Goal: Task Accomplishment & Management: Manage account settings

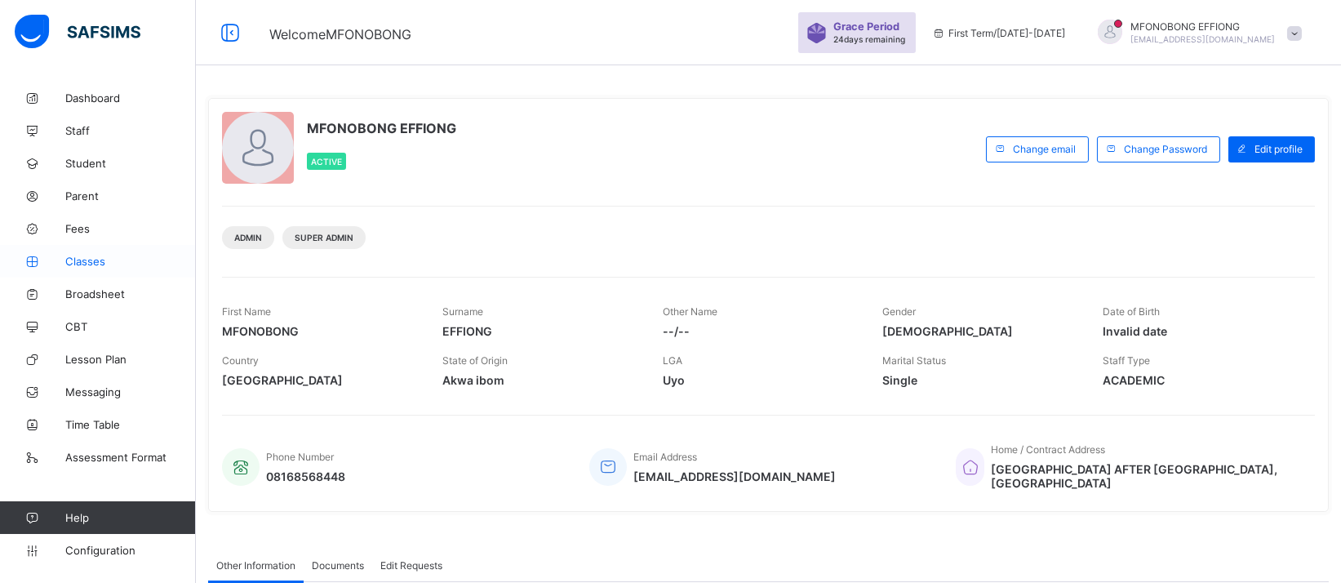
click at [84, 258] on span "Classes" at bounding box center [130, 261] width 131 height 13
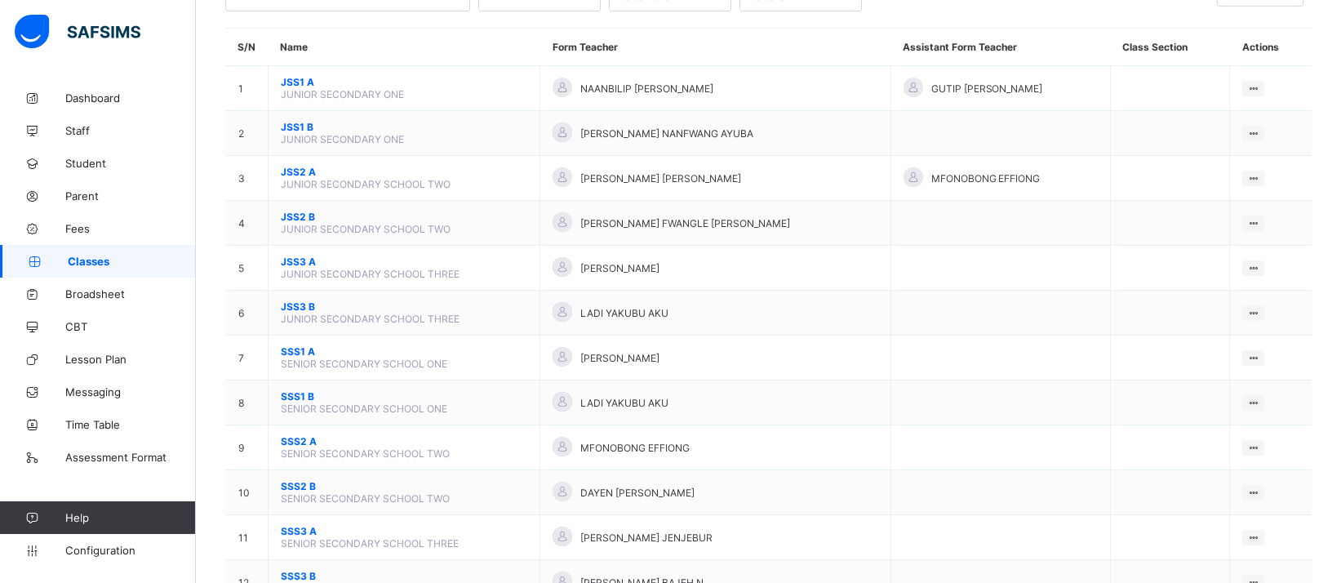
scroll to position [136, 0]
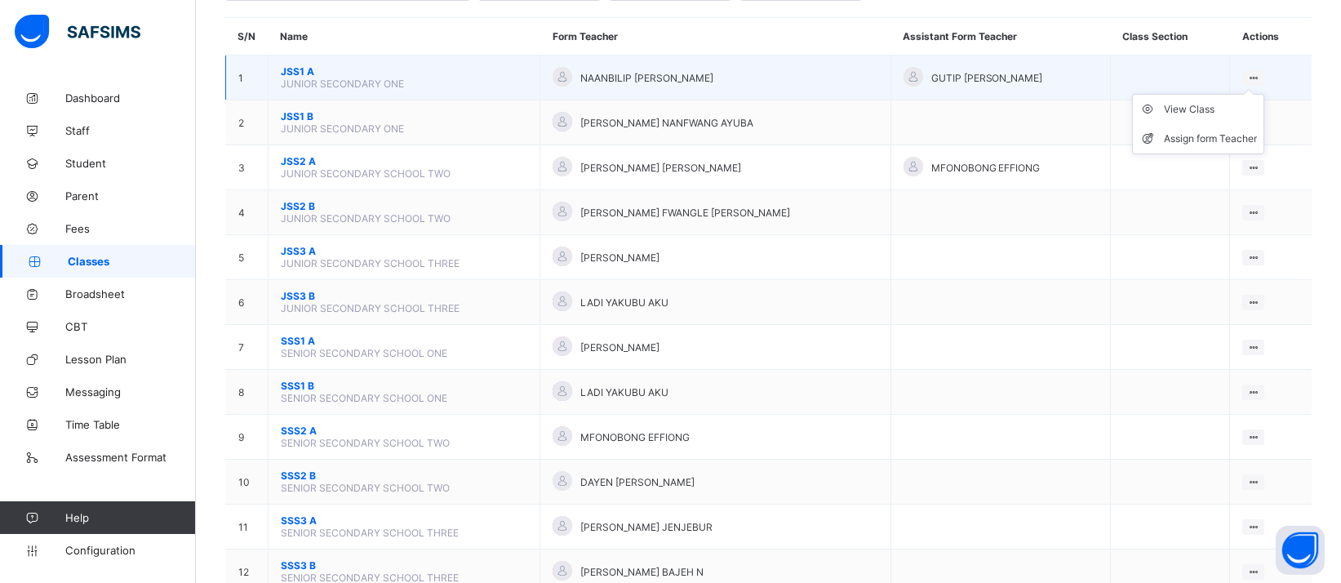
click at [1261, 72] on icon at bounding box center [1254, 78] width 14 height 12
click at [1214, 103] on div "View Class" at bounding box center [1210, 109] width 93 height 16
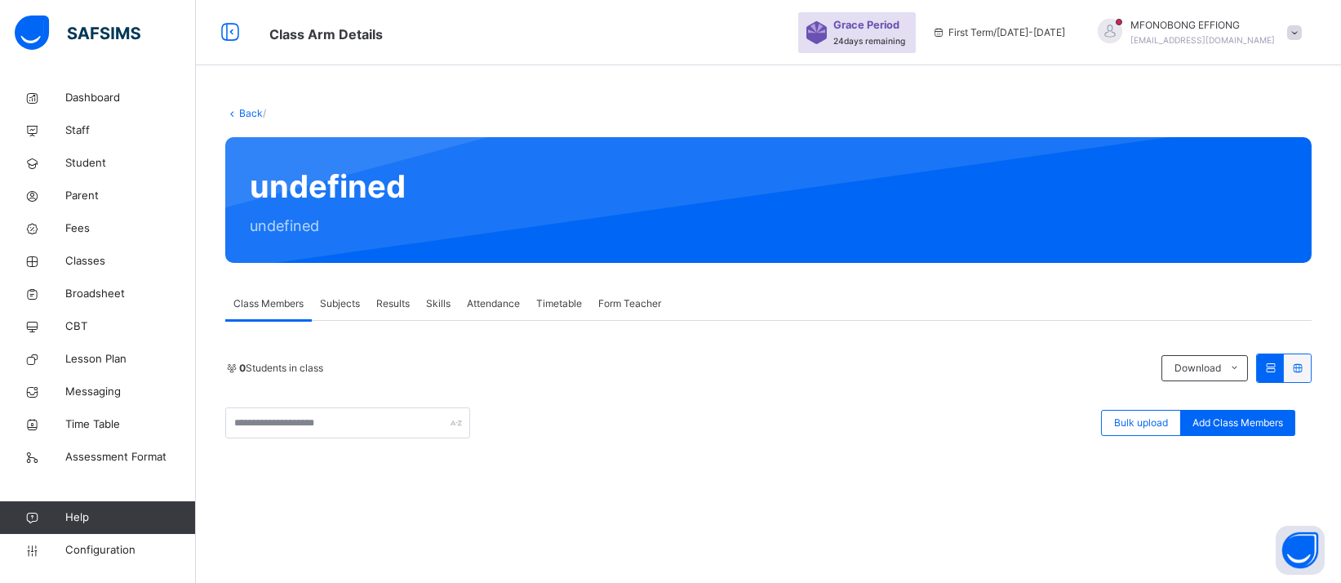
click at [250, 113] on link "Back" at bounding box center [251, 113] width 24 height 12
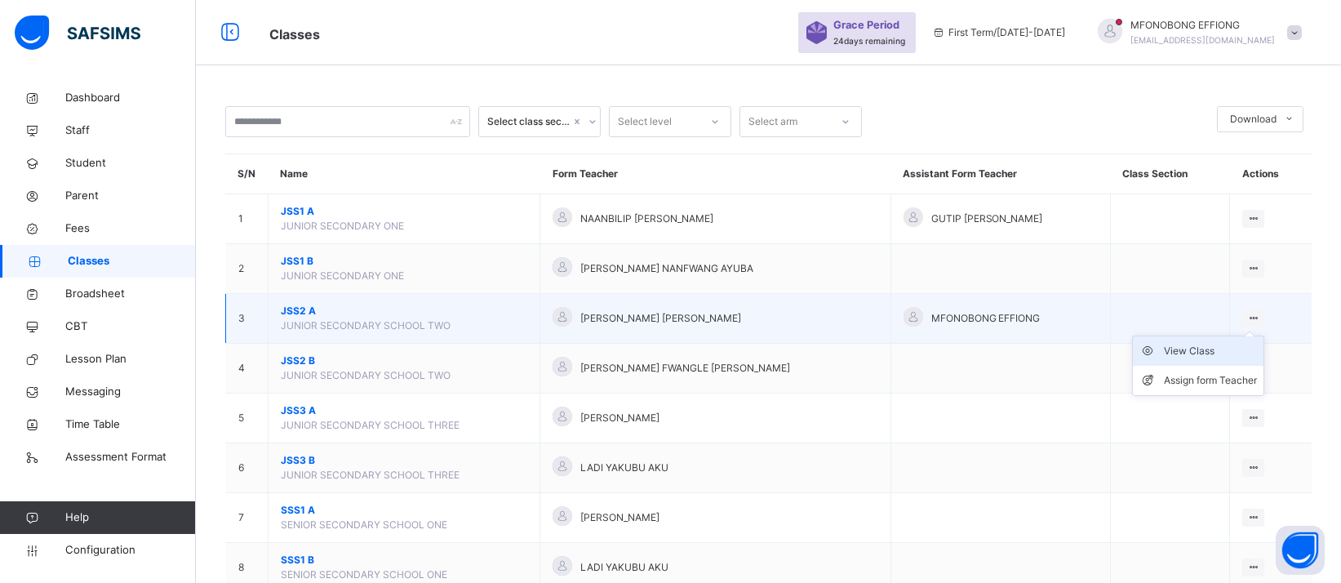
click at [1226, 355] on div "View Class" at bounding box center [1210, 351] width 93 height 16
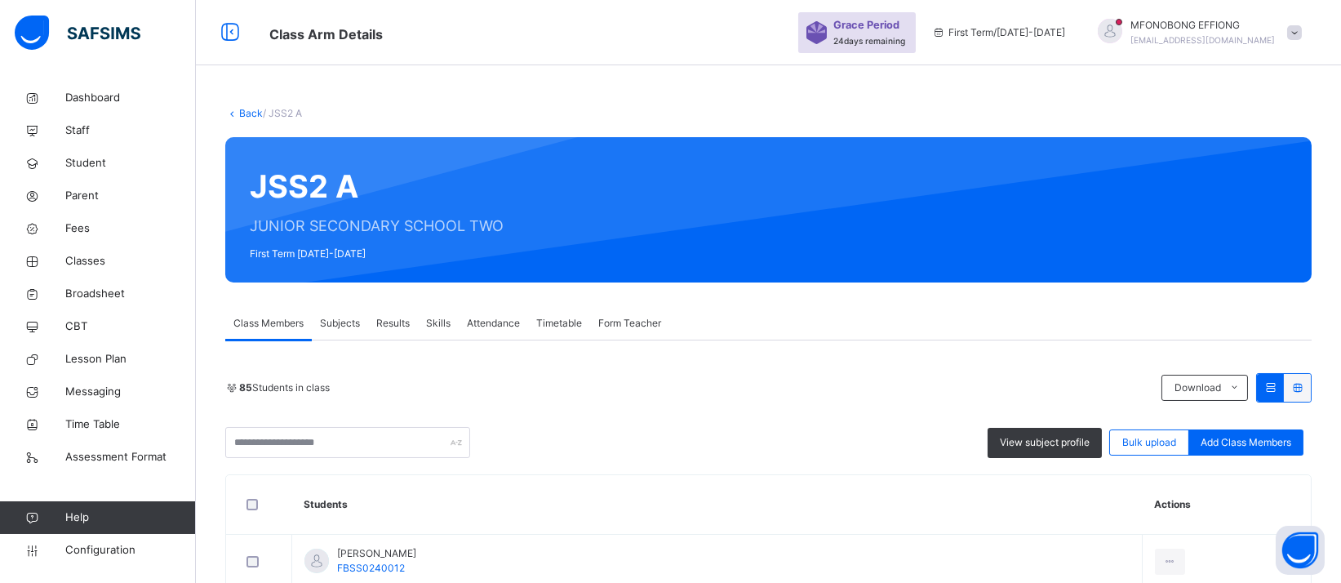
click at [251, 118] on link "Back" at bounding box center [251, 113] width 24 height 12
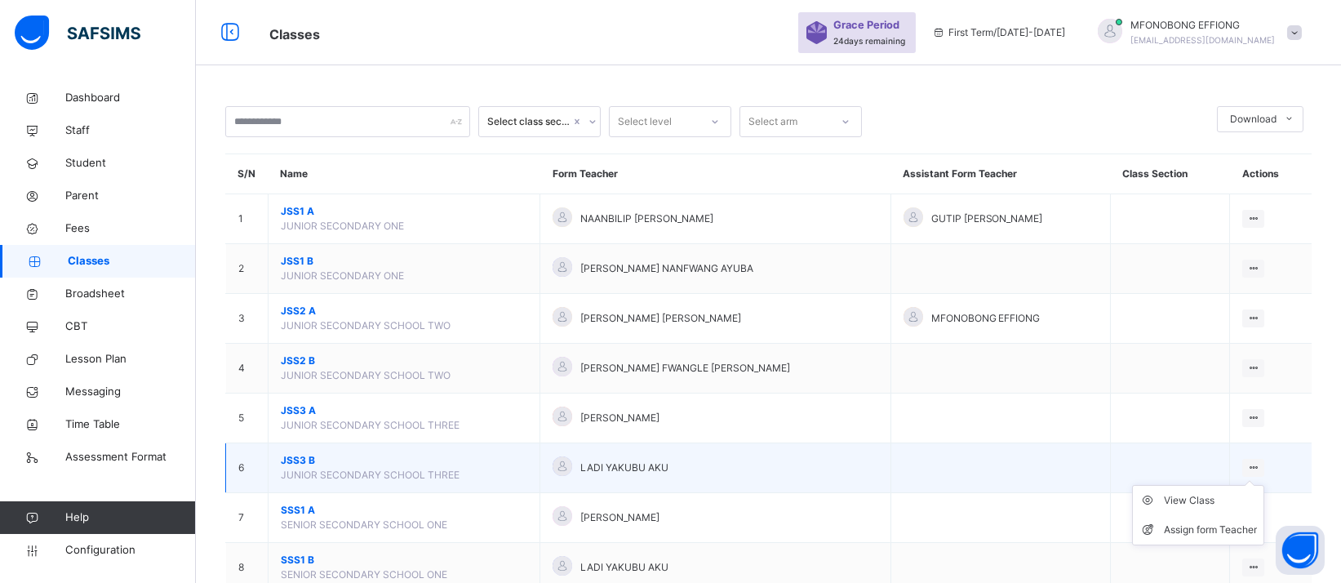
drag, startPoint x: 718, startPoint y: 477, endPoint x: 1263, endPoint y: 467, distance: 544.7
click at [1261, 467] on icon at bounding box center [1254, 467] width 14 height 12
click at [1224, 527] on div "Assign form Teacher" at bounding box center [1210, 530] width 93 height 16
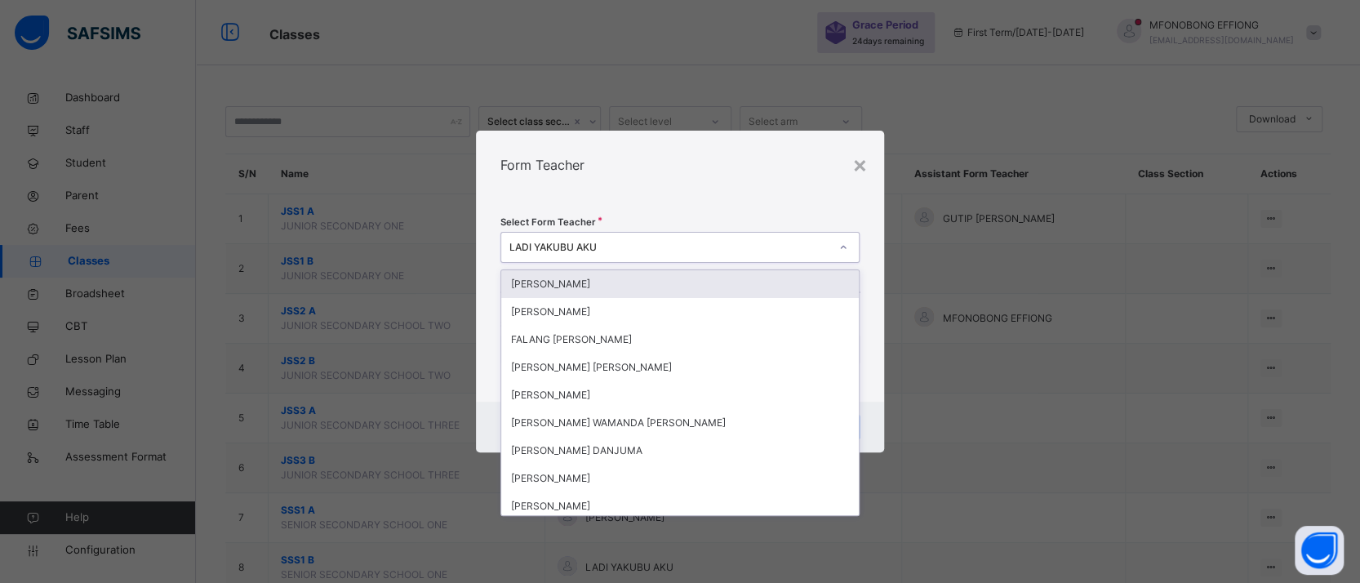
click at [627, 259] on div "LADI YAKUBU AKU" at bounding box center [664, 247] width 327 height 25
type input "**"
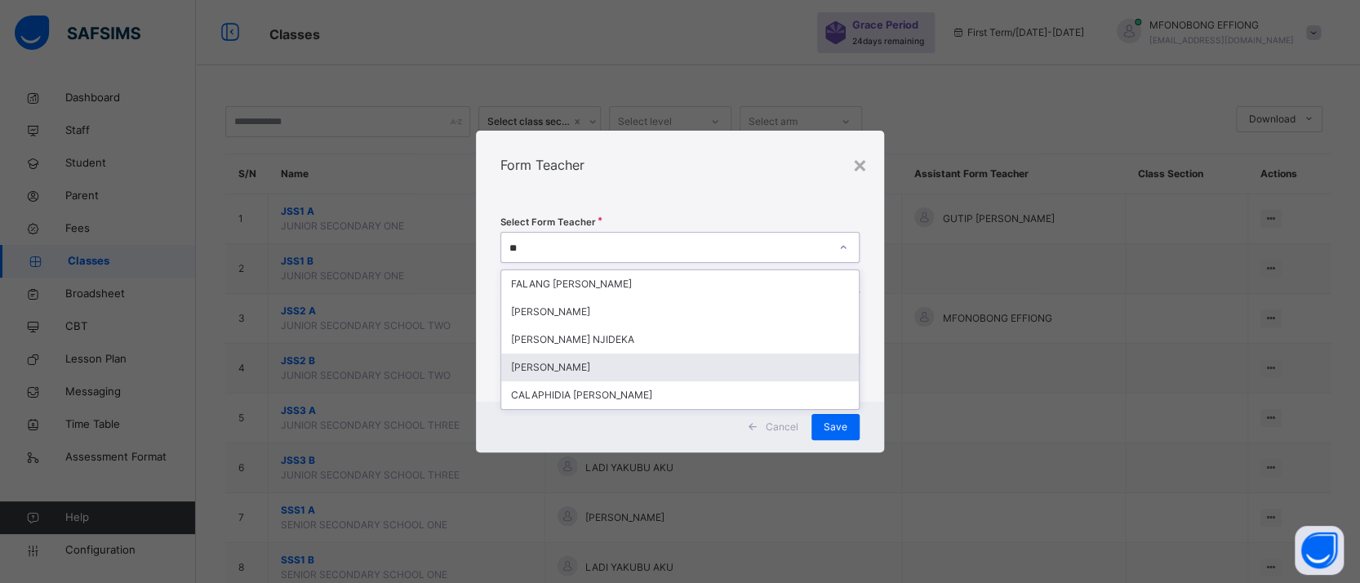
click at [660, 360] on div "[PERSON_NAME]" at bounding box center [680, 368] width 358 height 28
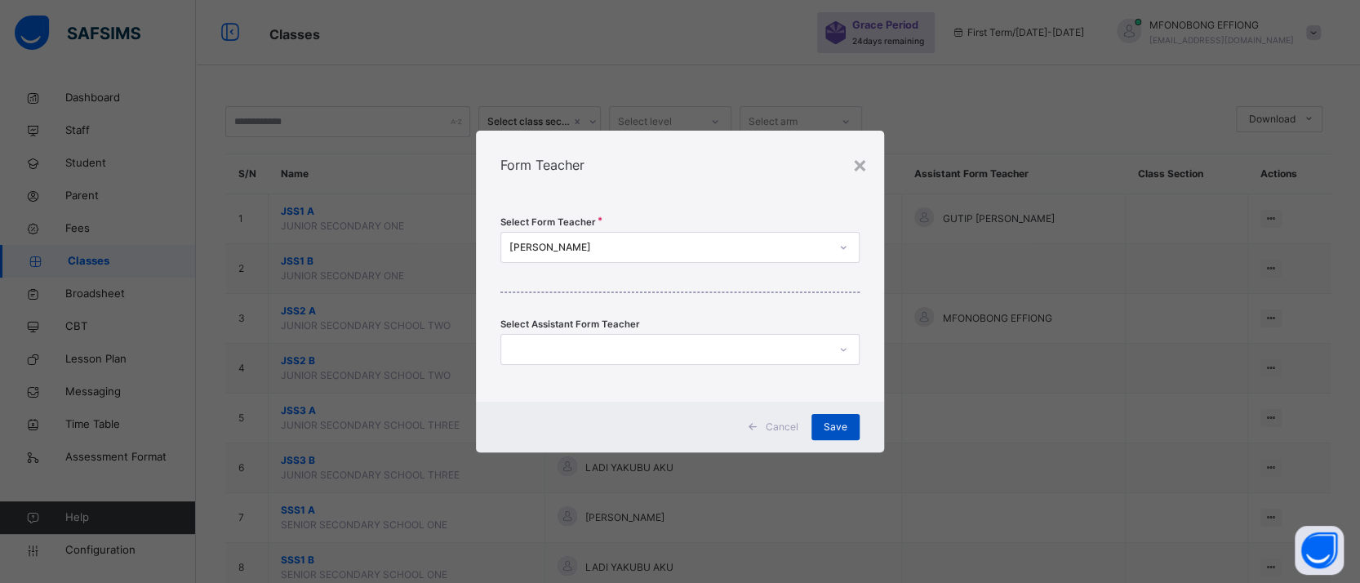
click at [842, 428] on span "Save" at bounding box center [836, 427] width 24 height 15
click at [847, 425] on div "Save" at bounding box center [836, 427] width 48 height 26
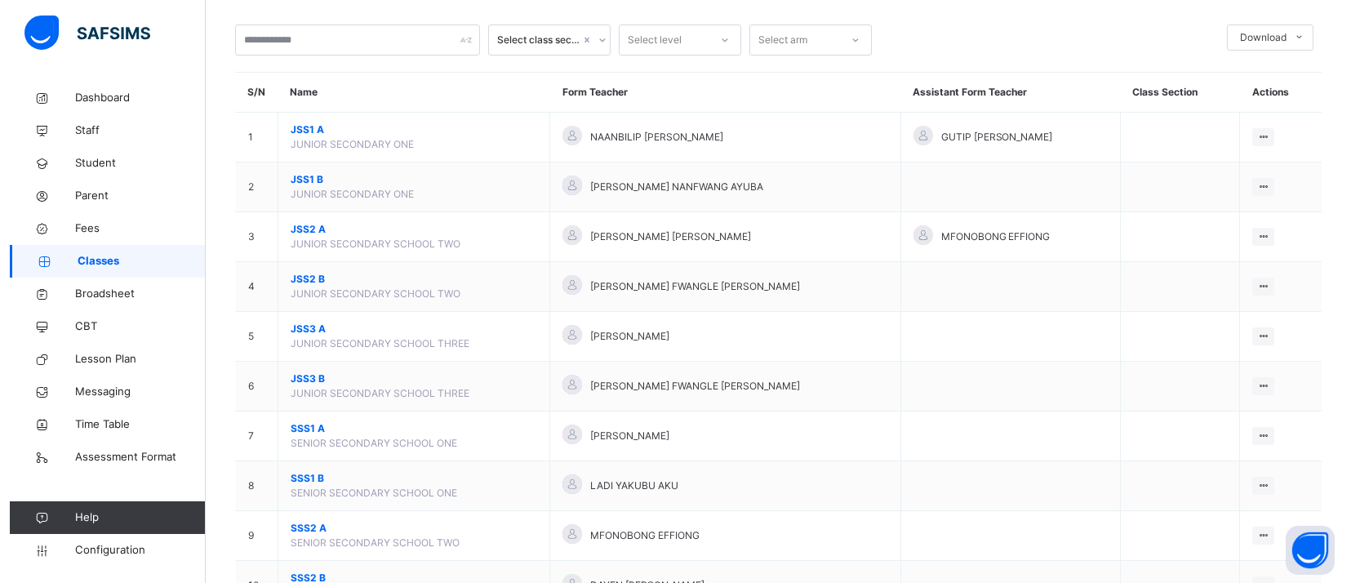
scroll to position [81, 0]
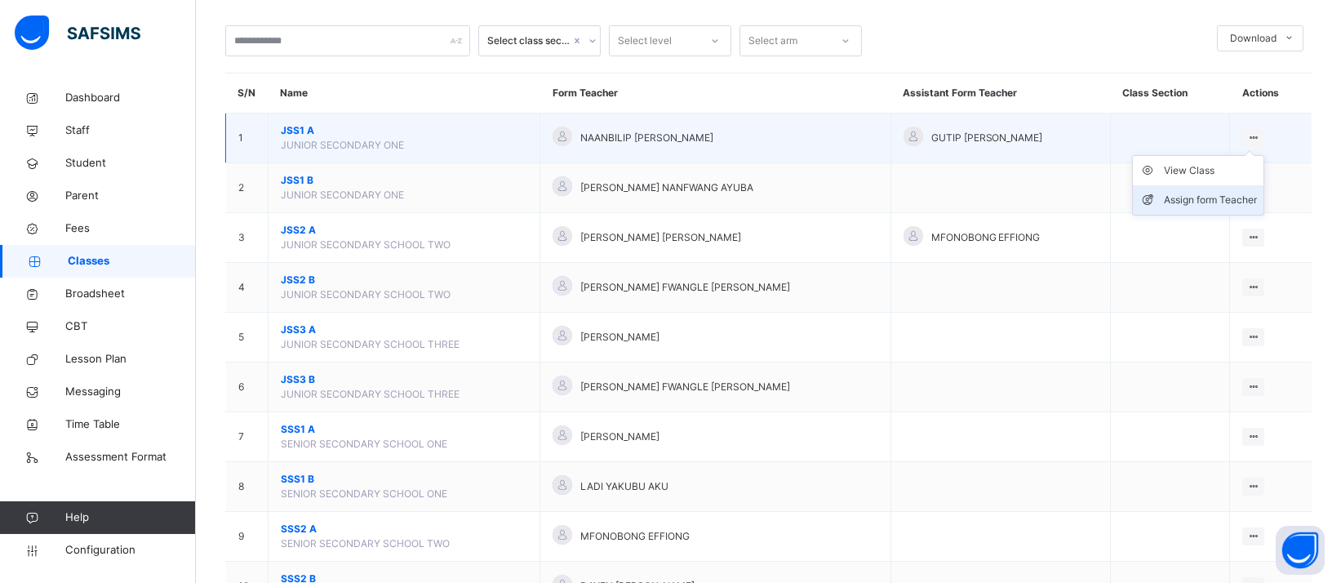
click at [1227, 200] on div "Assign form Teacher" at bounding box center [1210, 200] width 93 height 16
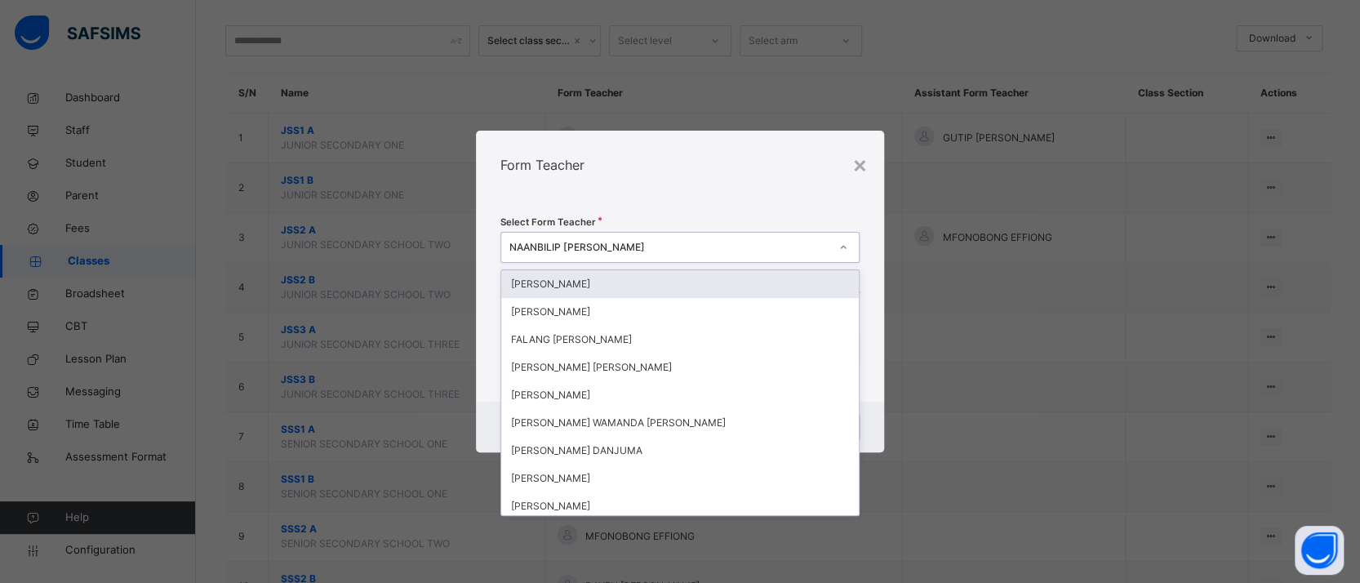
click at [844, 239] on icon at bounding box center [844, 247] width 10 height 16
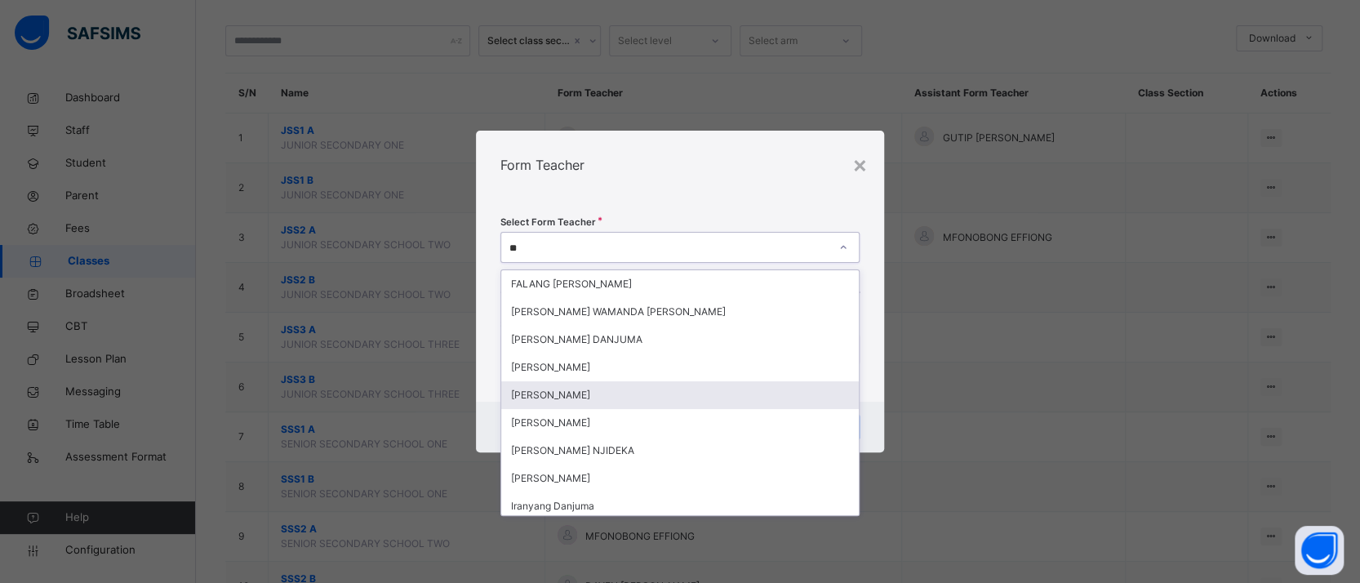
type input "***"
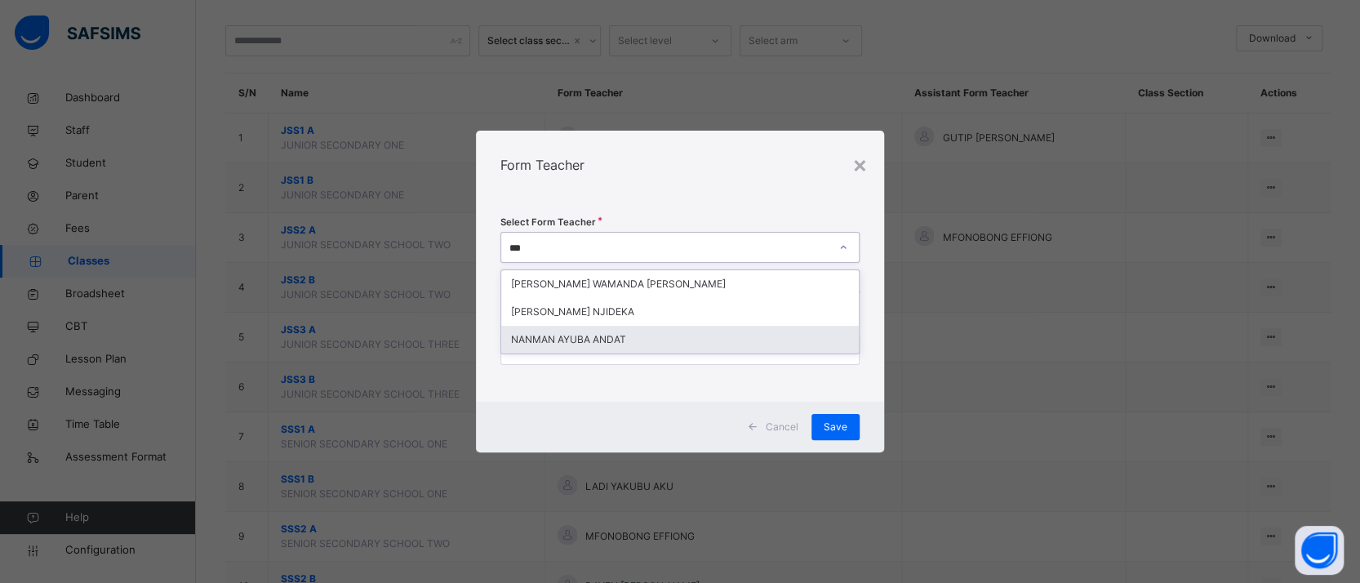
click at [668, 339] on div "NANMAN AYUBA ANDAT" at bounding box center [680, 340] width 358 height 28
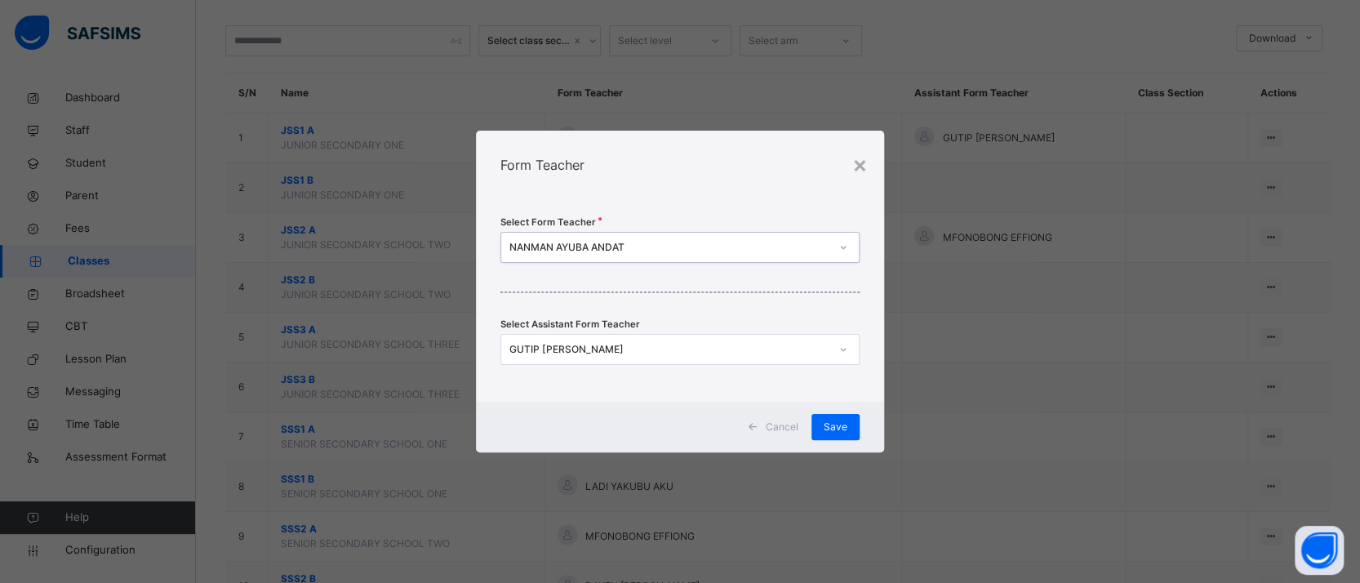
scroll to position [0, 0]
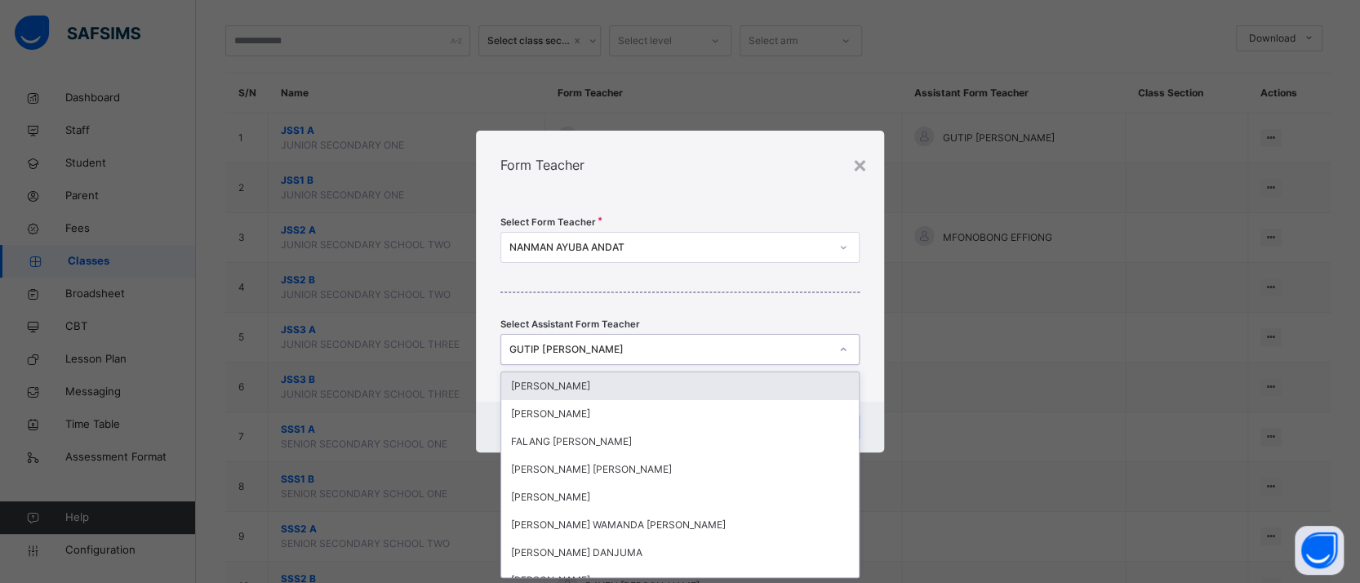
click at [839, 349] on icon at bounding box center [844, 349] width 10 height 16
type input "*"
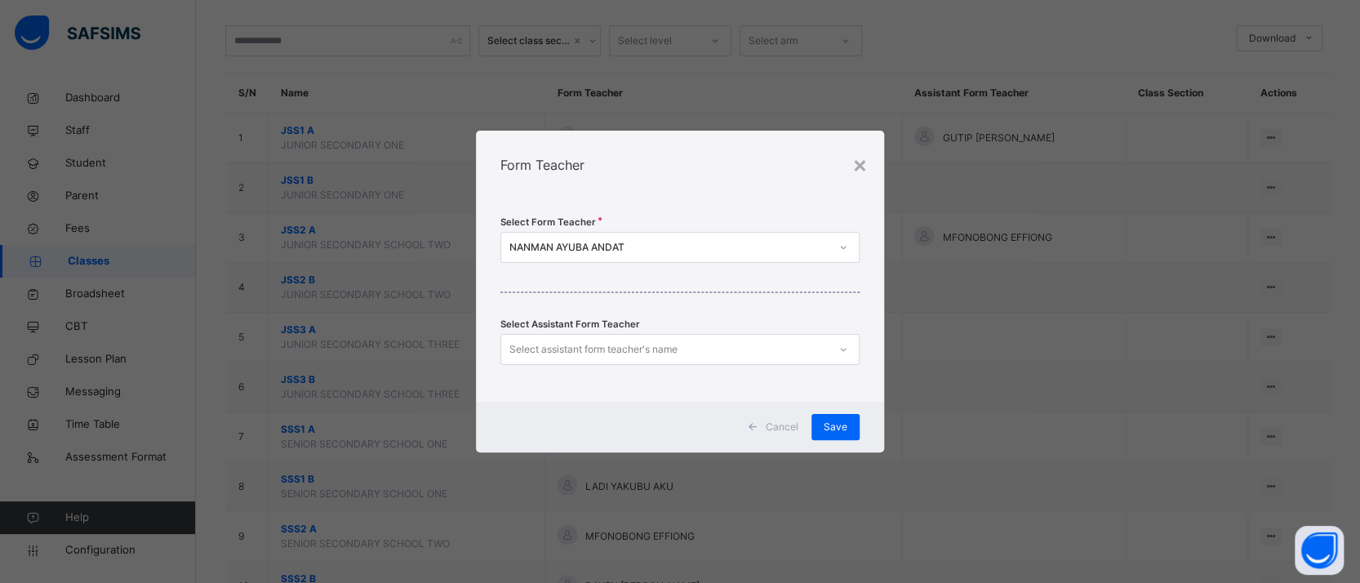
click at [862, 318] on div "Select Form Teacher [PERSON_NAME] ANDAT Select Assistant Form Teacher Select as…" at bounding box center [680, 300] width 408 height 202
click at [845, 421] on span "Save" at bounding box center [836, 427] width 24 height 15
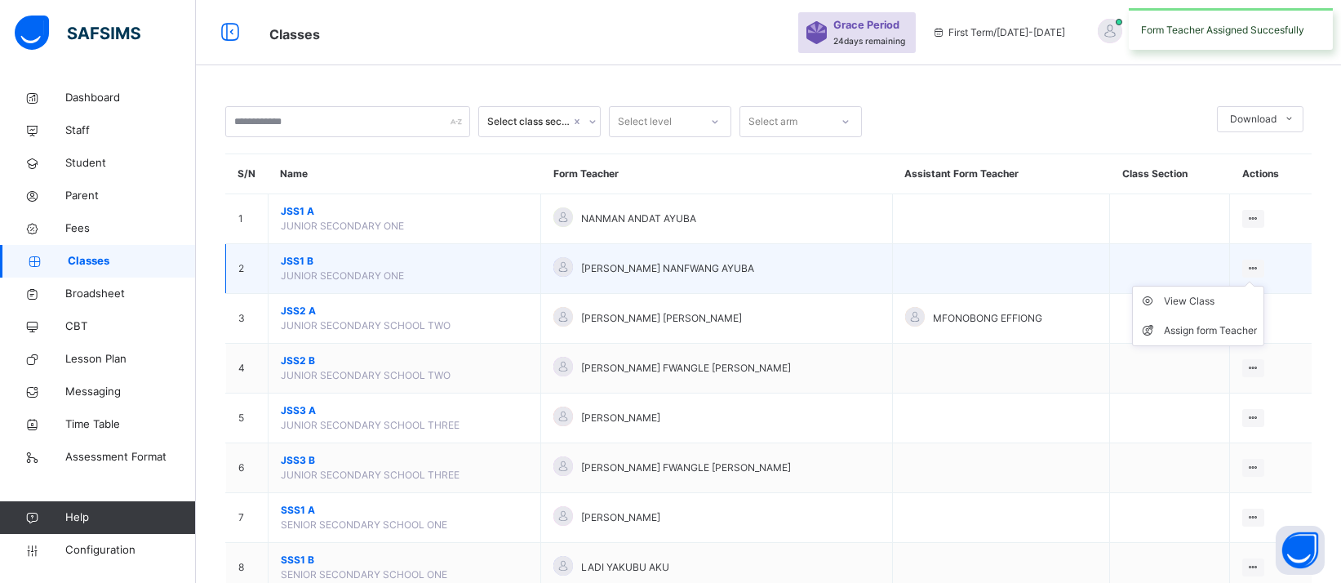
click at [1264, 286] on ul "View Class Assign form Teacher" at bounding box center [1198, 316] width 132 height 60
click at [1238, 328] on div "Assign form Teacher" at bounding box center [1210, 331] width 93 height 16
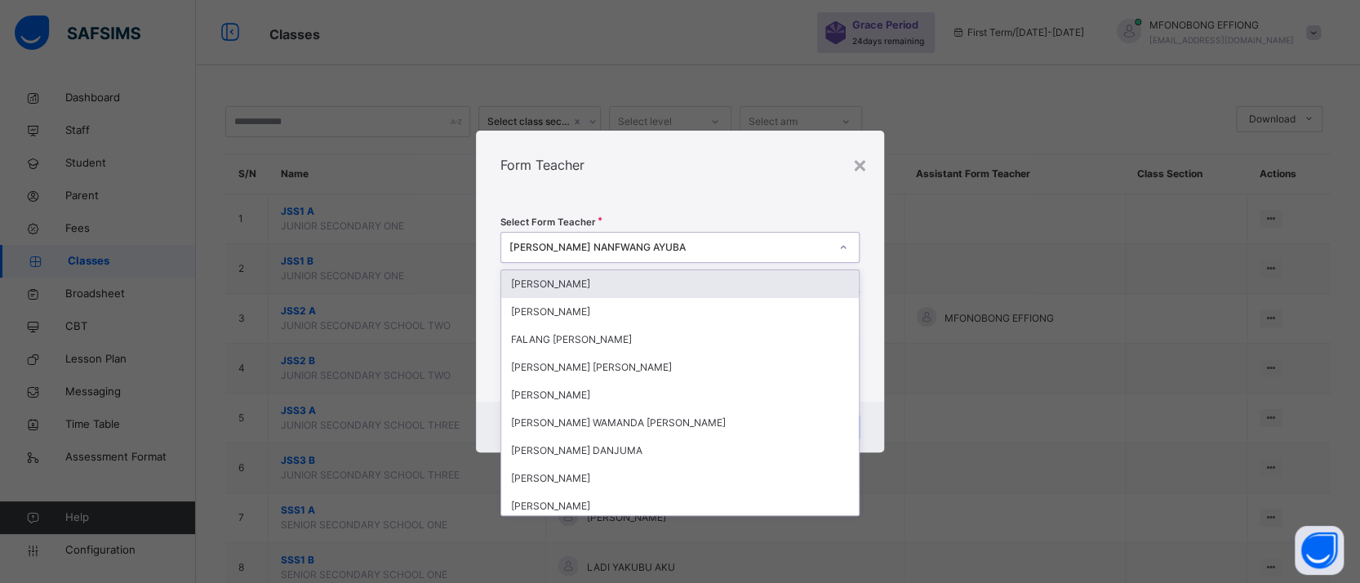
click at [842, 261] on div at bounding box center [843, 247] width 31 height 29
type input "**"
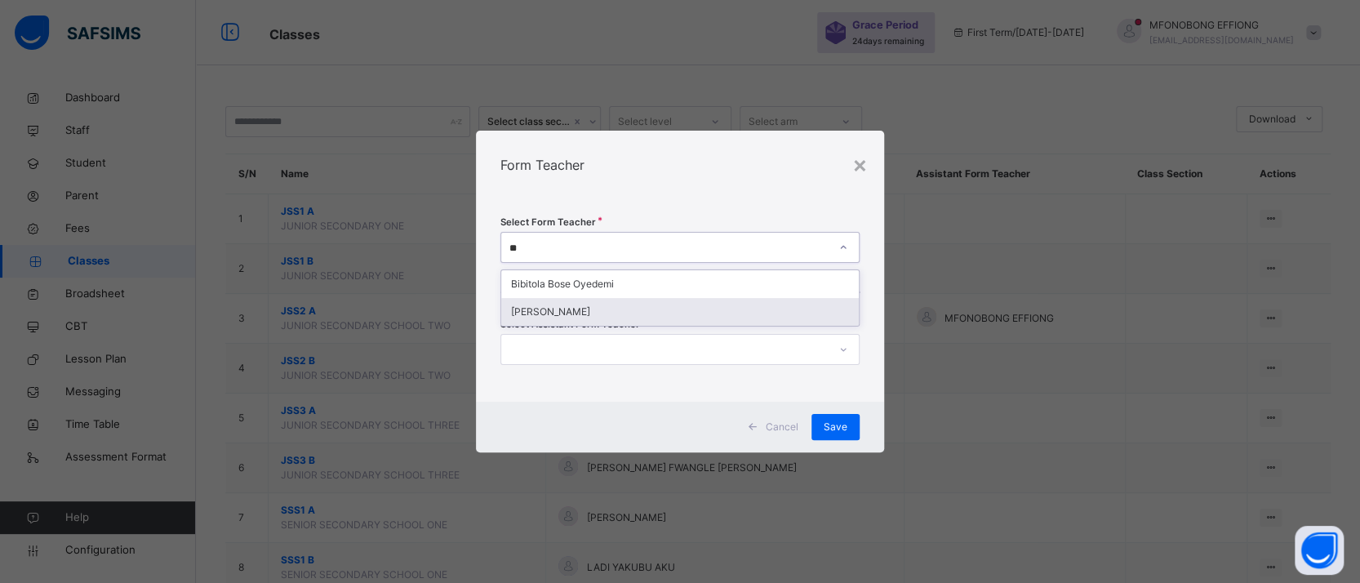
click at [787, 309] on div "[PERSON_NAME]" at bounding box center [680, 312] width 358 height 28
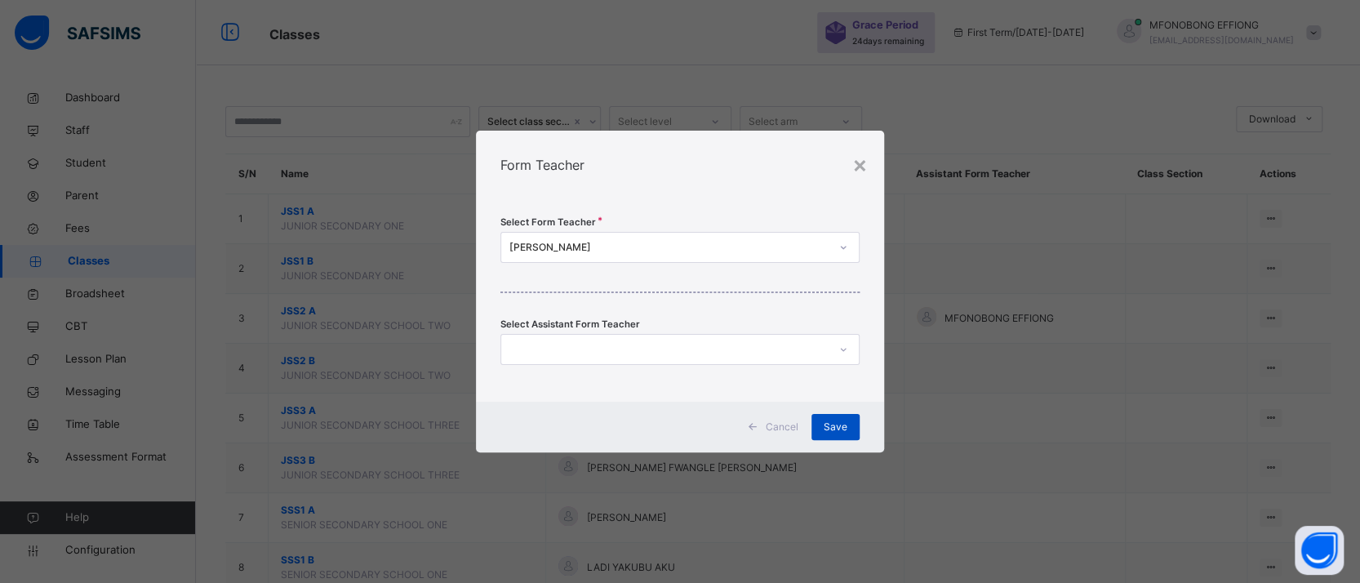
click at [837, 425] on span "Save" at bounding box center [836, 427] width 24 height 15
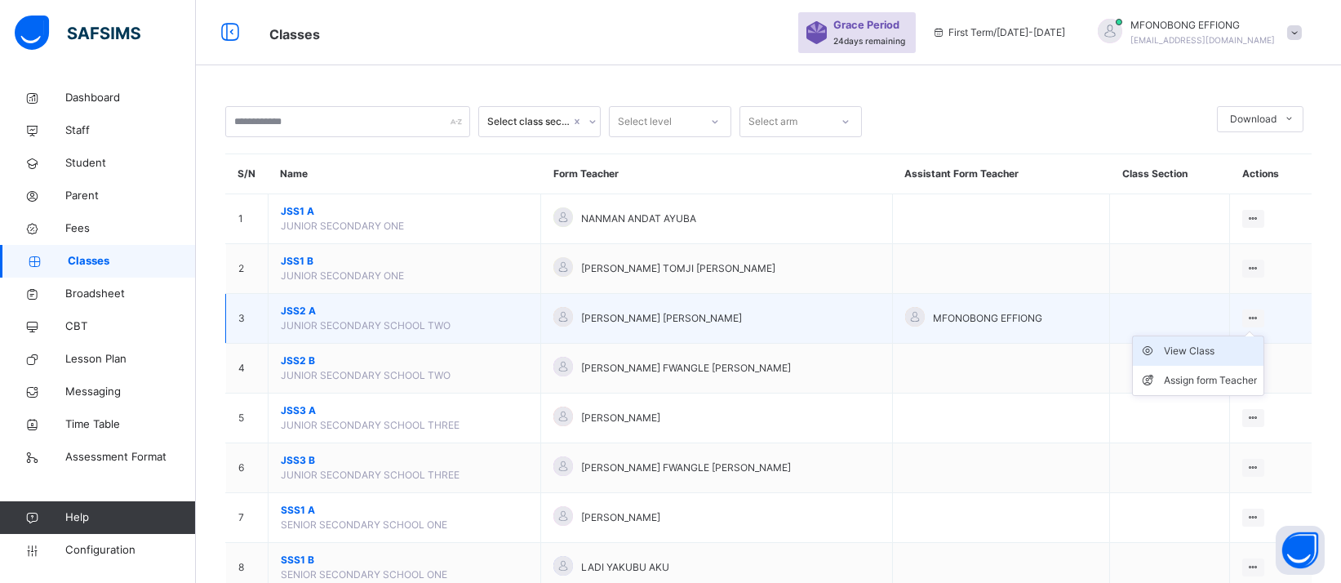
click at [1231, 349] on div "View Class" at bounding box center [1210, 351] width 93 height 16
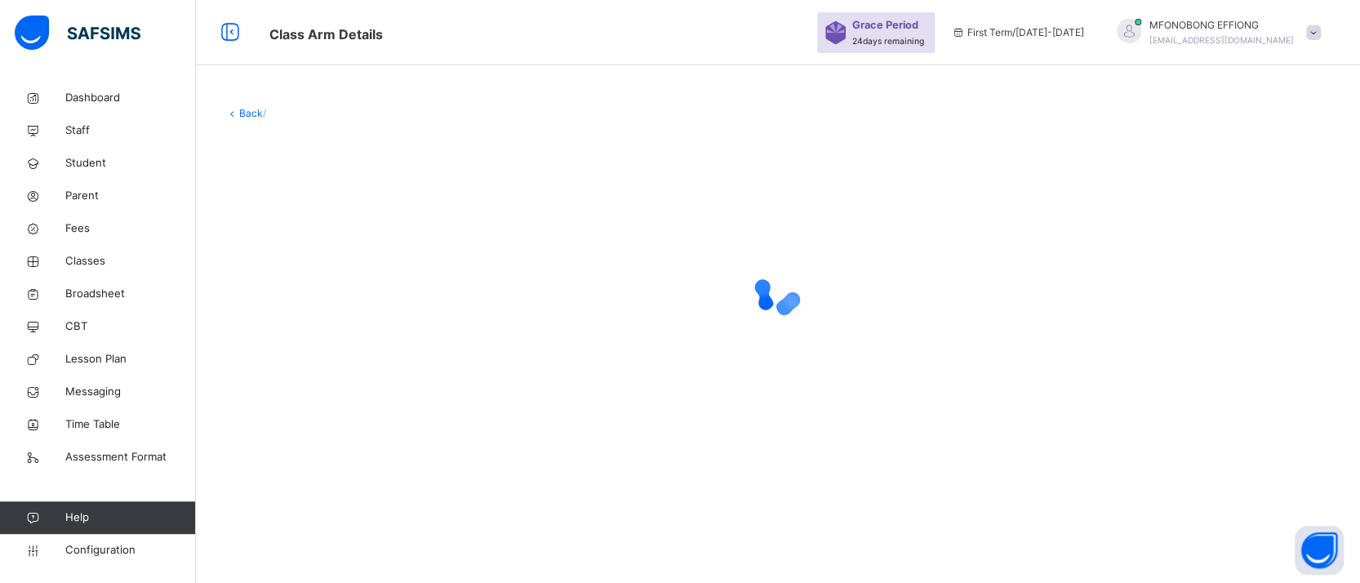
click at [846, 41] on img at bounding box center [835, 32] width 20 height 23
